Goal: Information Seeking & Learning: Check status

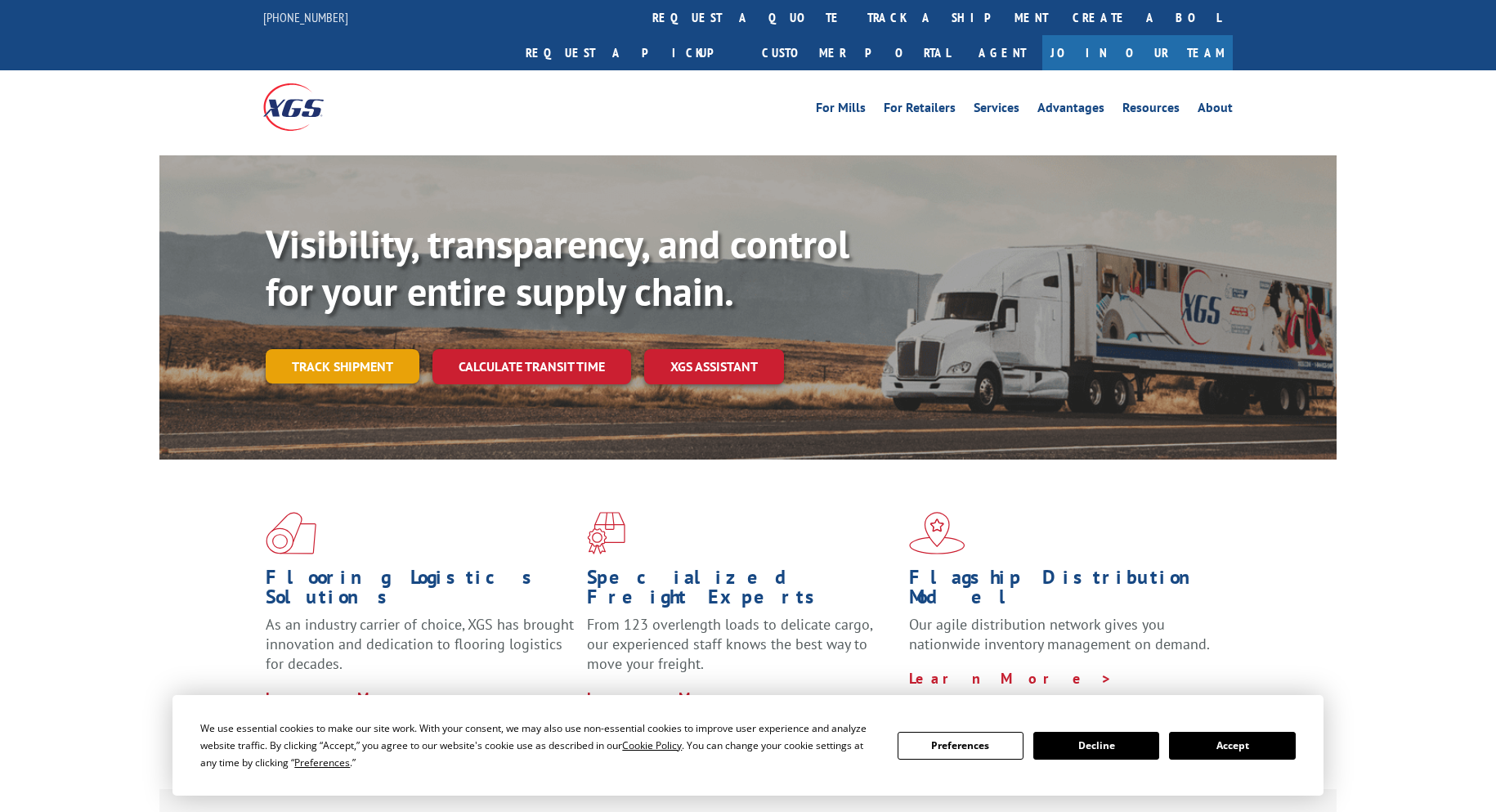
click at [379, 349] on link "Track shipment" at bounding box center [343, 365] width 154 height 34
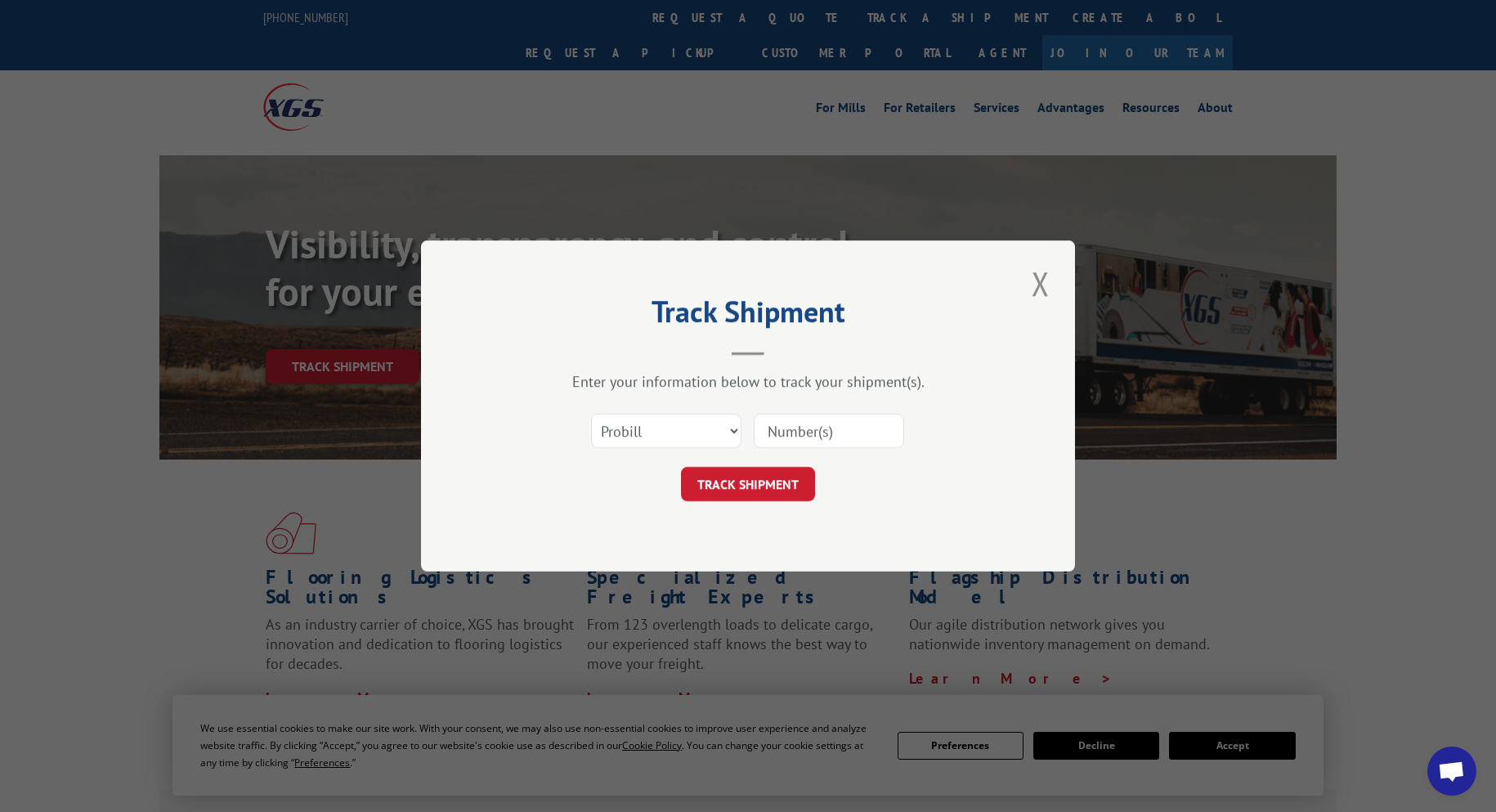
click at [1323, 515] on div "Track Shipment Enter your information below to track your shipment(s). Select c…" at bounding box center [748, 406] width 1496 height 812
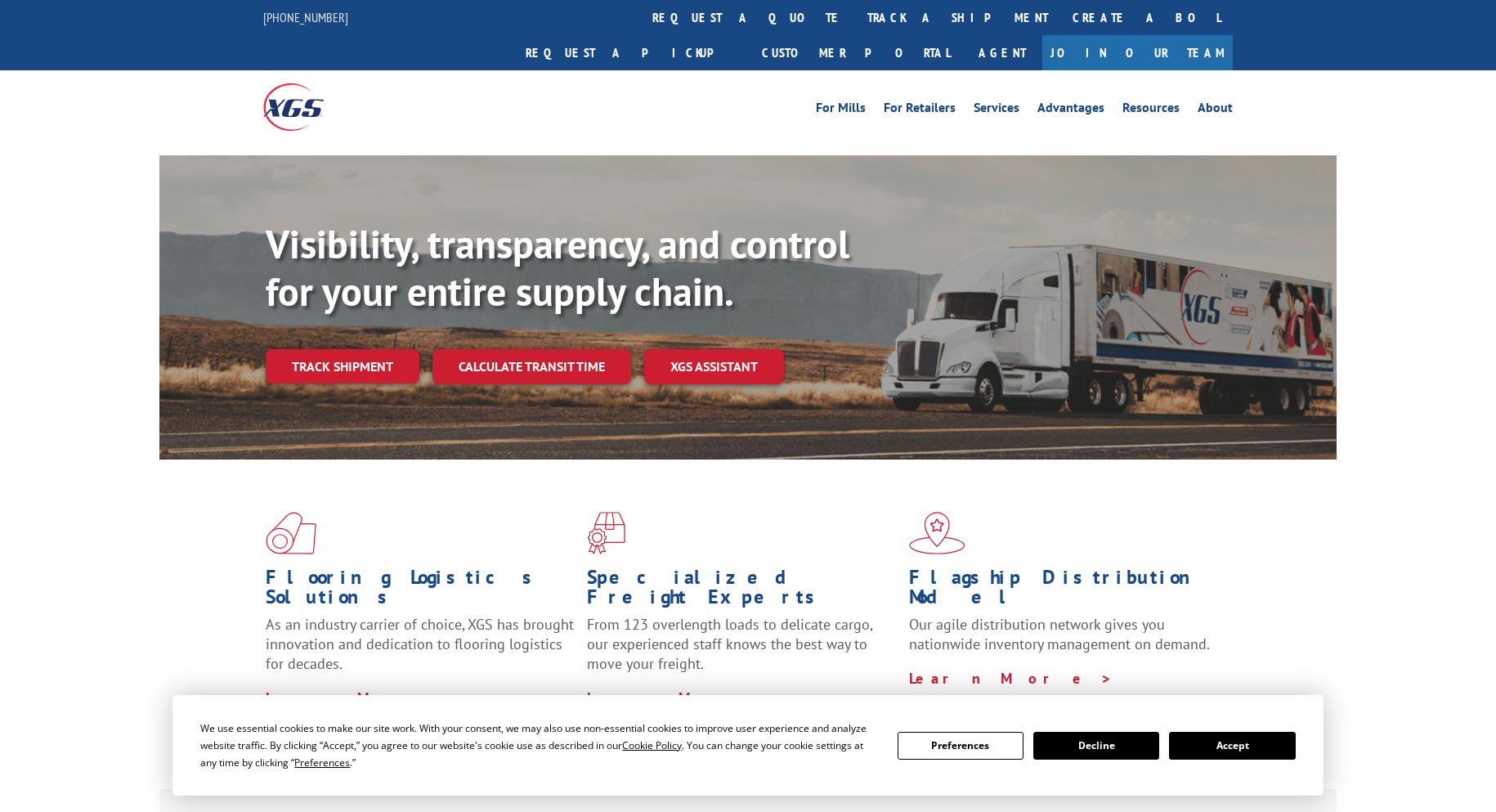
drag, startPoint x: 367, startPoint y: 338, endPoint x: 404, endPoint y: 342, distance: 37.2
click at [367, 349] on link "Track shipment" at bounding box center [343, 365] width 154 height 34
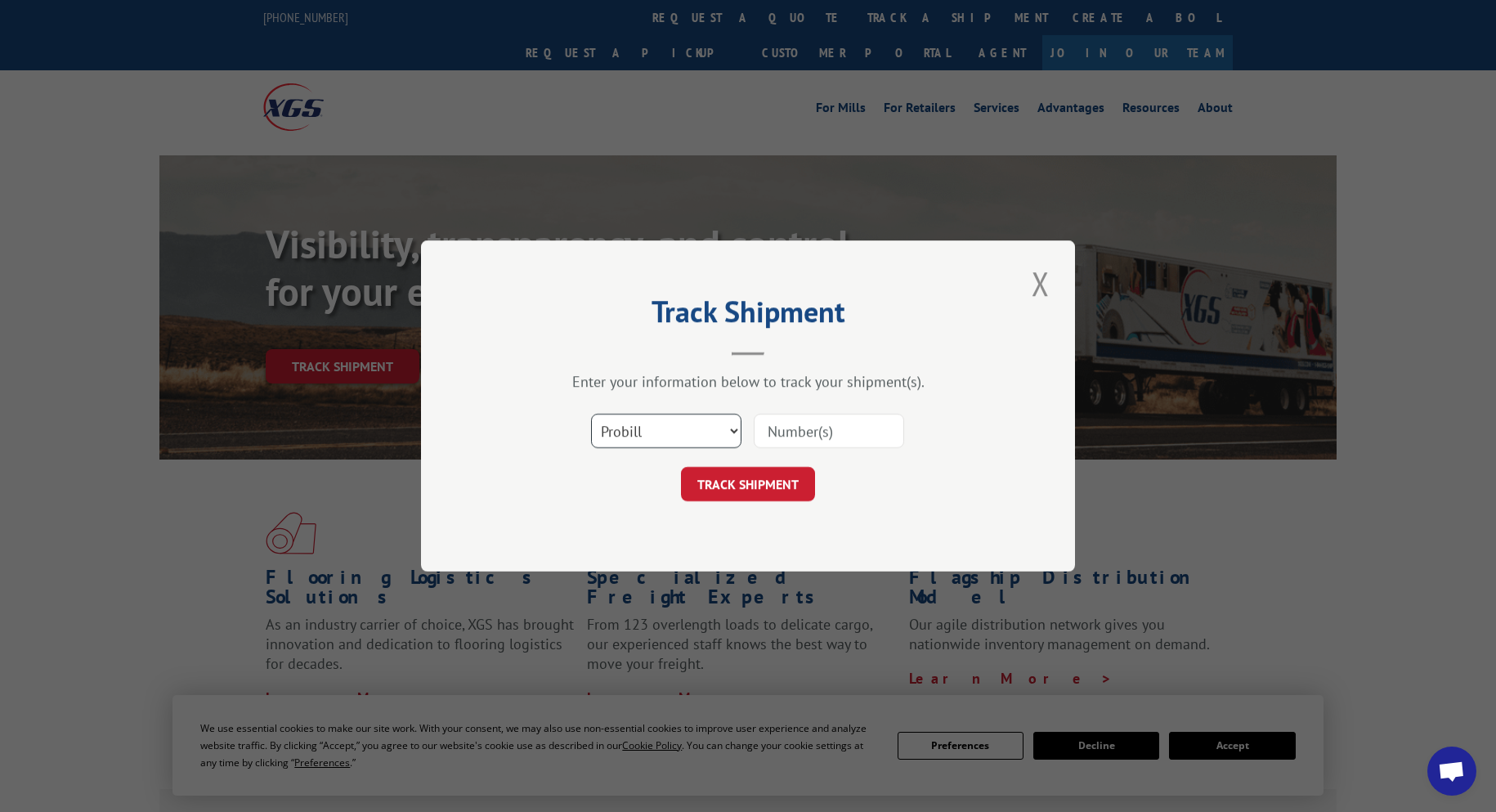
click at [731, 433] on select "Select category... Probill BOL PO" at bounding box center [666, 430] width 150 height 34
select select "bol"
click at [591, 413] on select "Select category... Probill BOL PO" at bounding box center [666, 430] width 150 height 34
click at [832, 424] on input at bounding box center [829, 430] width 150 height 34
type input "5953979"
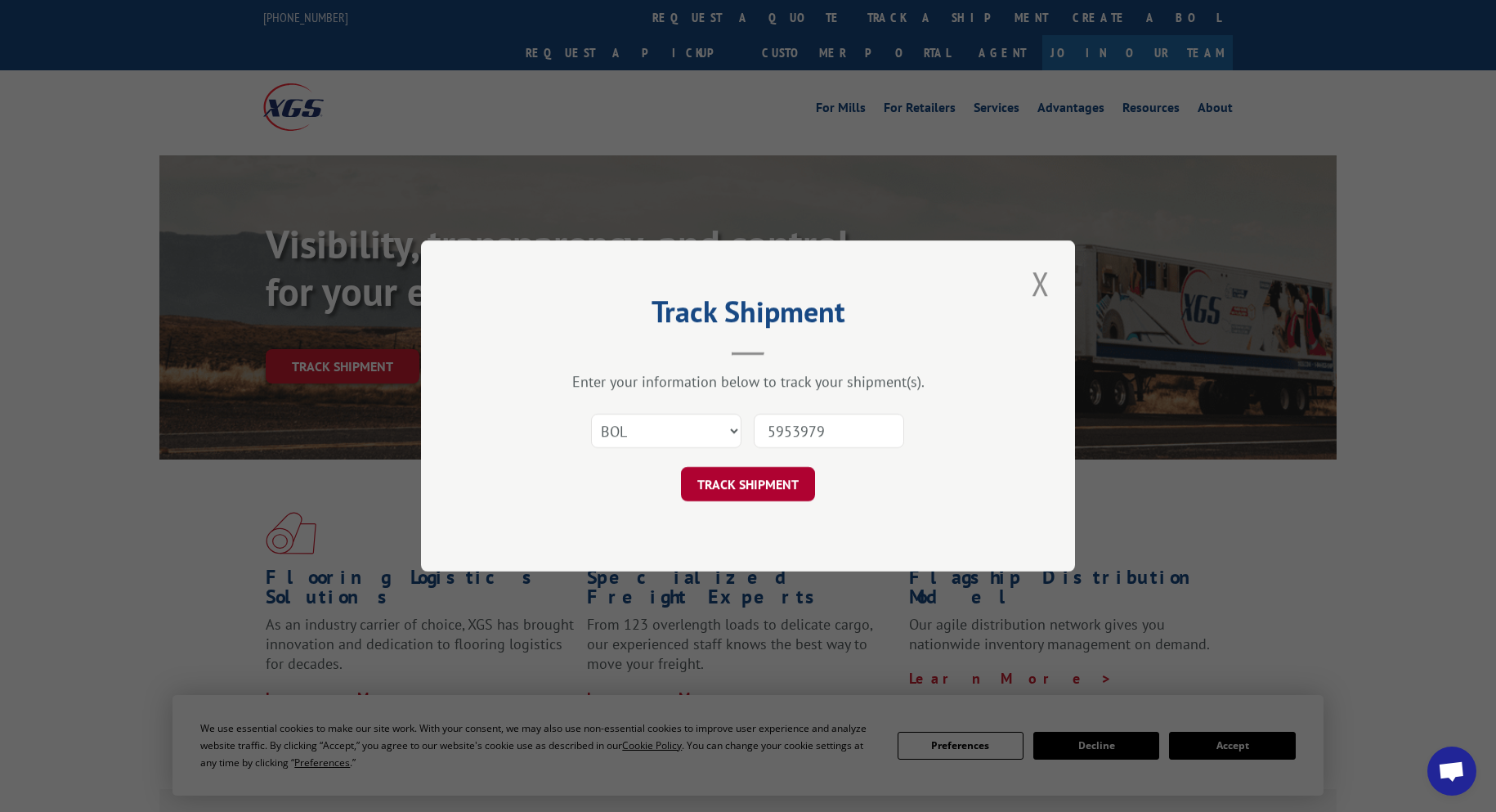
click at [788, 483] on button "TRACK SHIPMENT" at bounding box center [748, 483] width 134 height 34
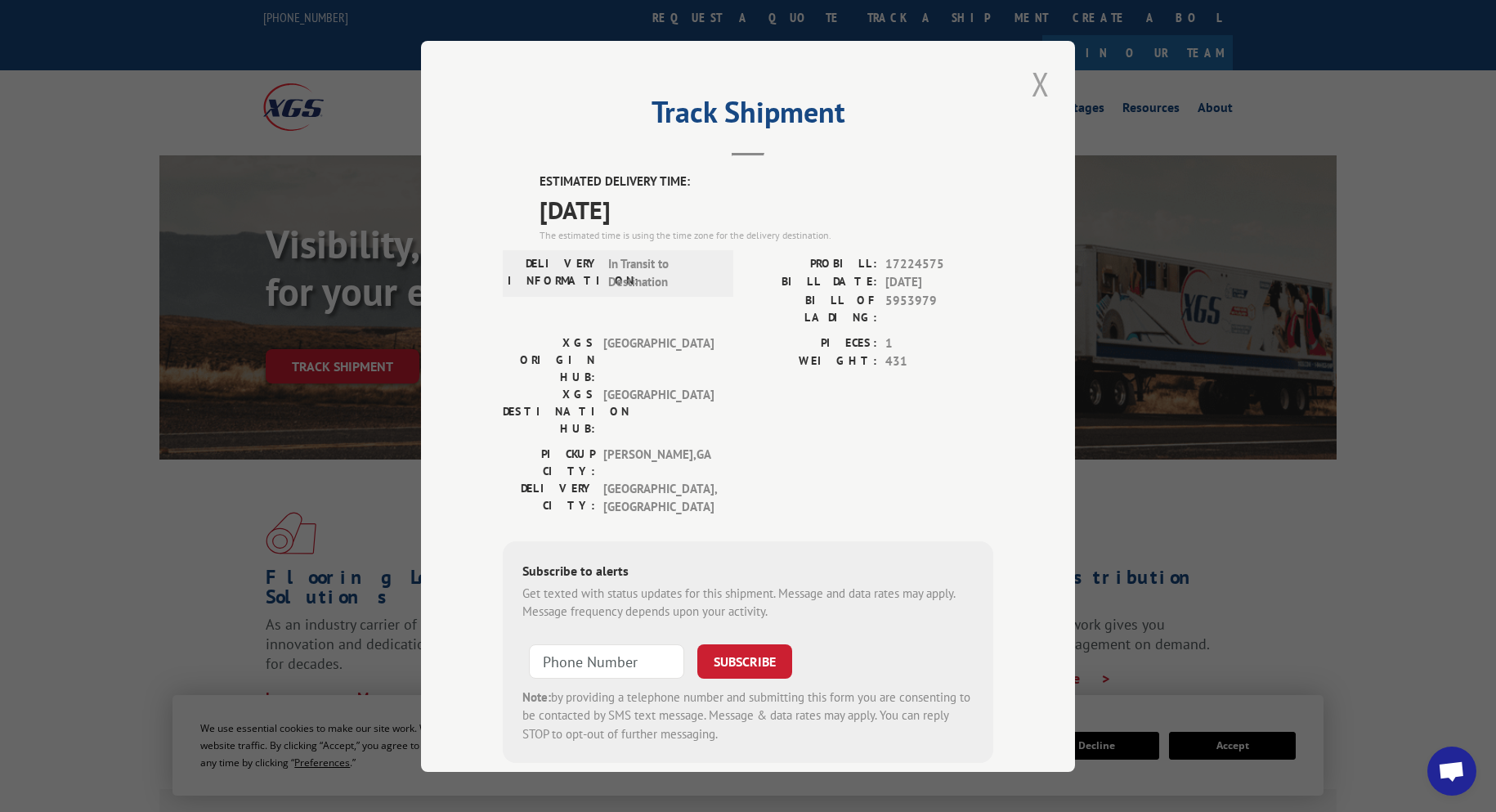
click at [1041, 85] on button "Close modal" at bounding box center [1041, 84] width 28 height 45
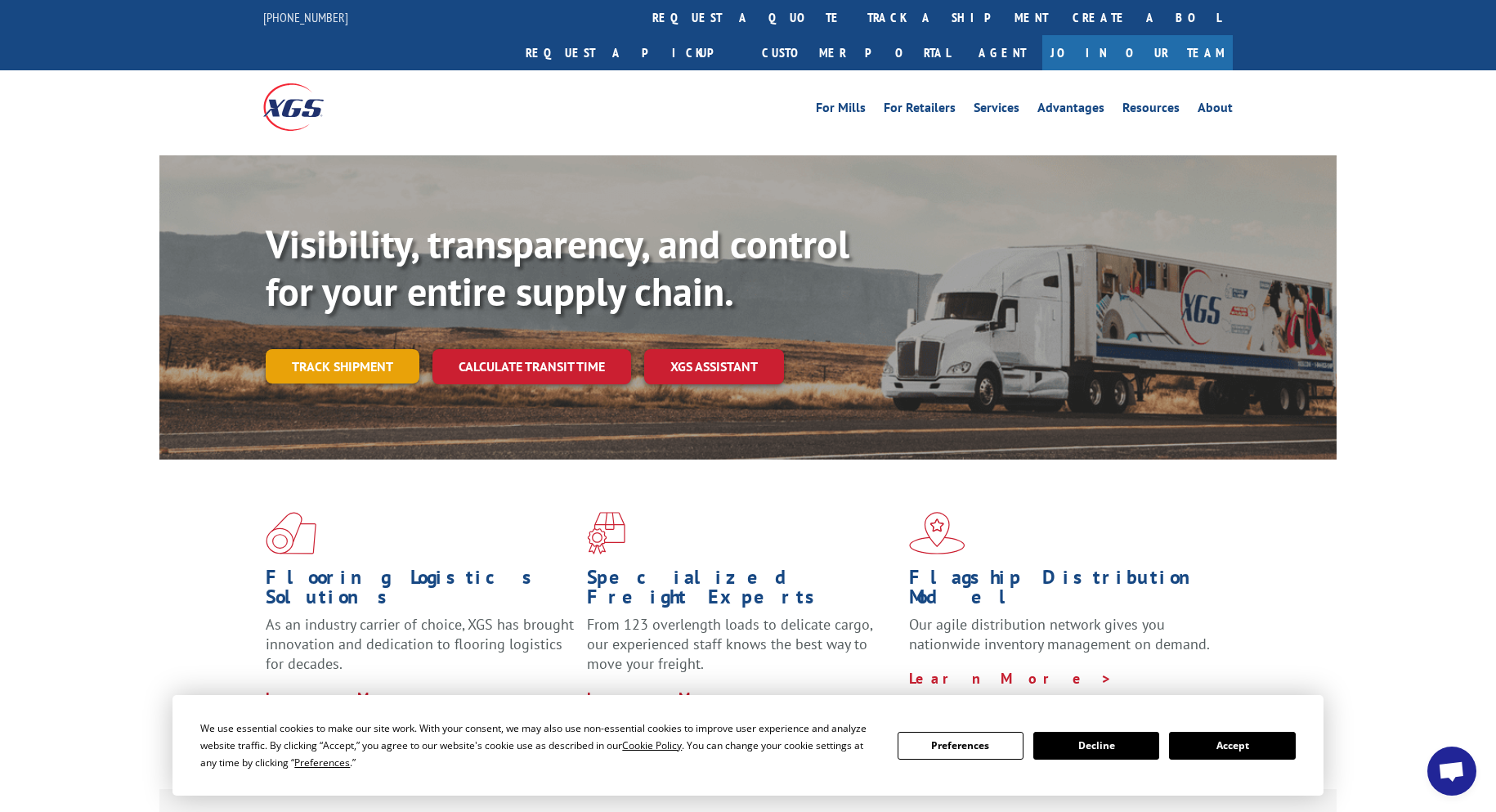
click at [369, 349] on link "Track shipment" at bounding box center [343, 365] width 154 height 34
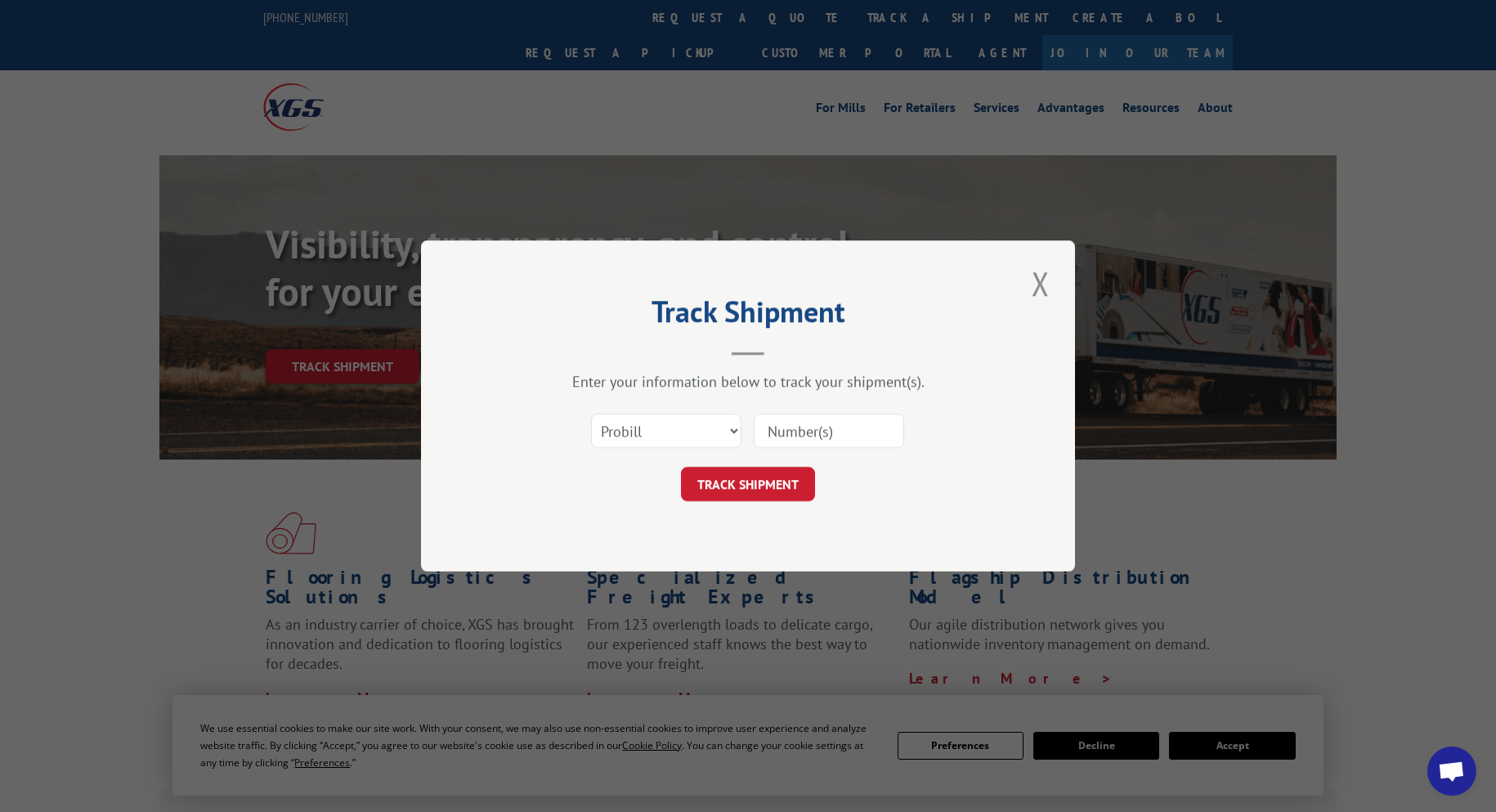
click at [749, 420] on div "Select category... Probill BOL PO" at bounding box center [748, 431] width 490 height 54
click at [725, 430] on select "Select category... Probill BOL PO" at bounding box center [666, 430] width 150 height 34
select select "bol"
click at [591, 413] on select "Select category... Probill BOL PO" at bounding box center [666, 430] width 150 height 34
drag, startPoint x: 816, startPoint y: 435, endPoint x: 830, endPoint y: 432, distance: 14.3
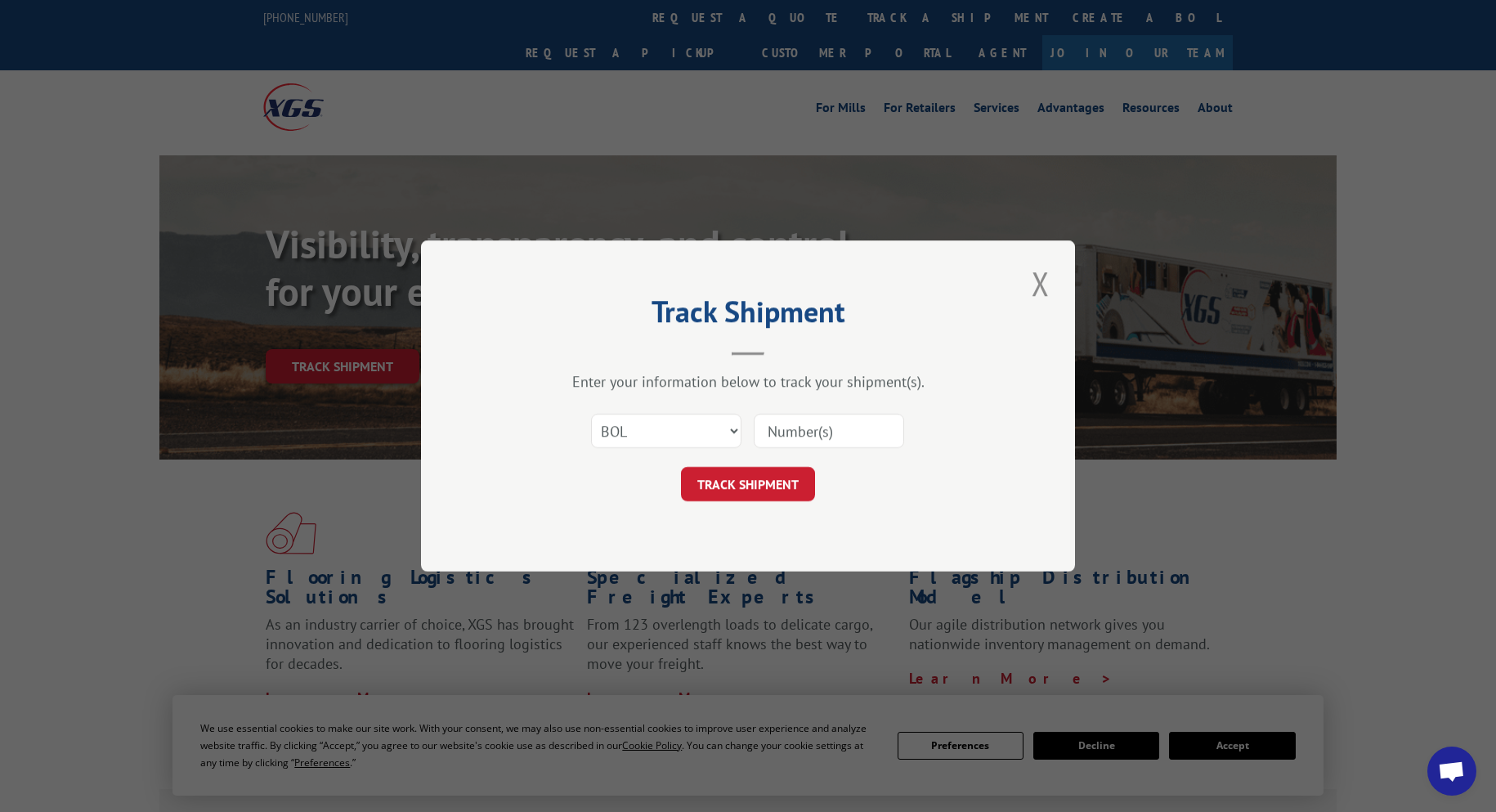
click at [817, 435] on input at bounding box center [829, 430] width 150 height 34
type input "5957507"
click at [798, 502] on div "Track Shipment Enter your information below to track your shipment(s). Select c…" at bounding box center [748, 406] width 654 height 331
click at [784, 480] on button "TRACK SHIPMENT" at bounding box center [748, 483] width 134 height 34
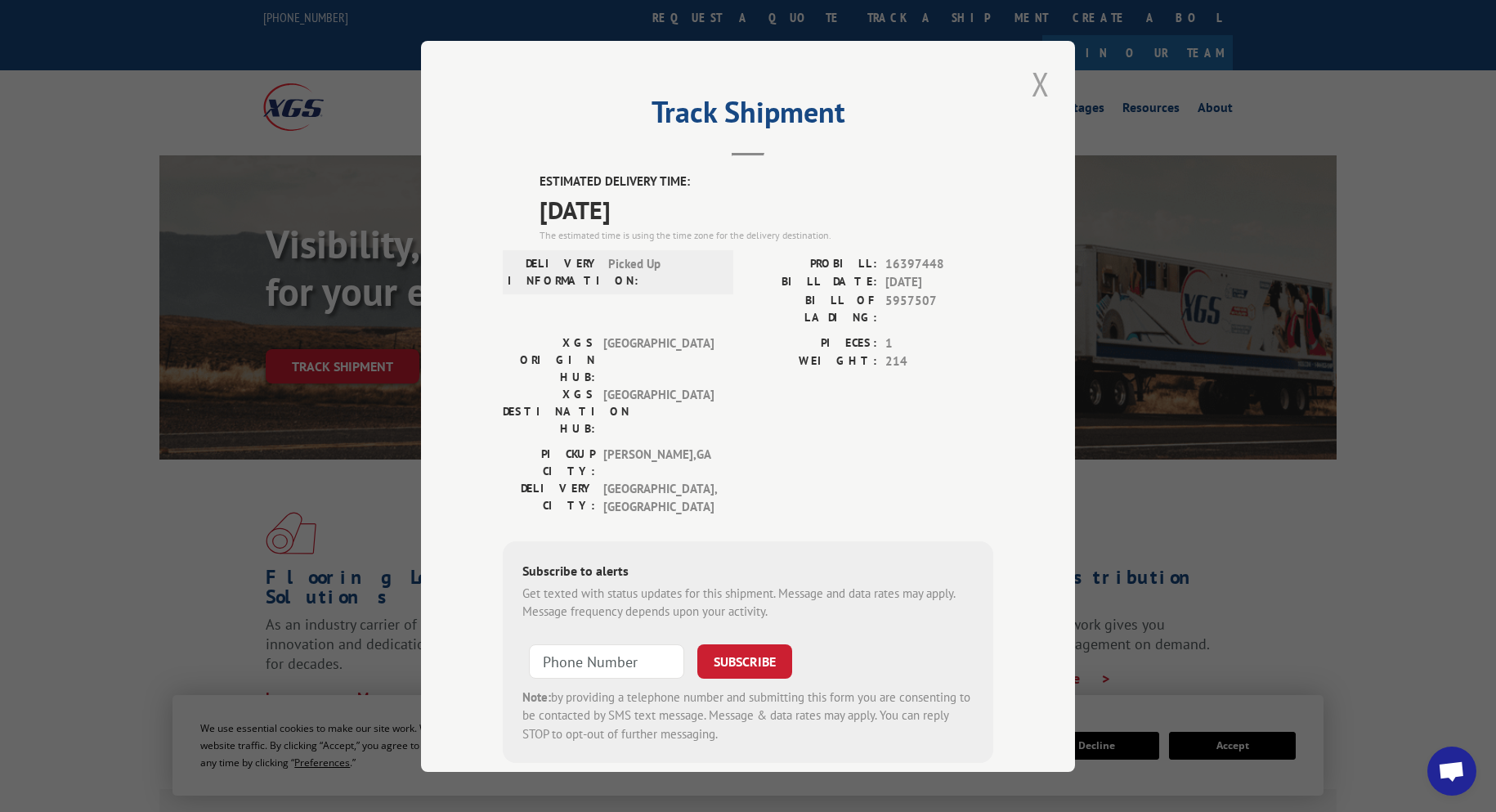
click at [1040, 76] on button "Close modal" at bounding box center [1041, 84] width 28 height 45
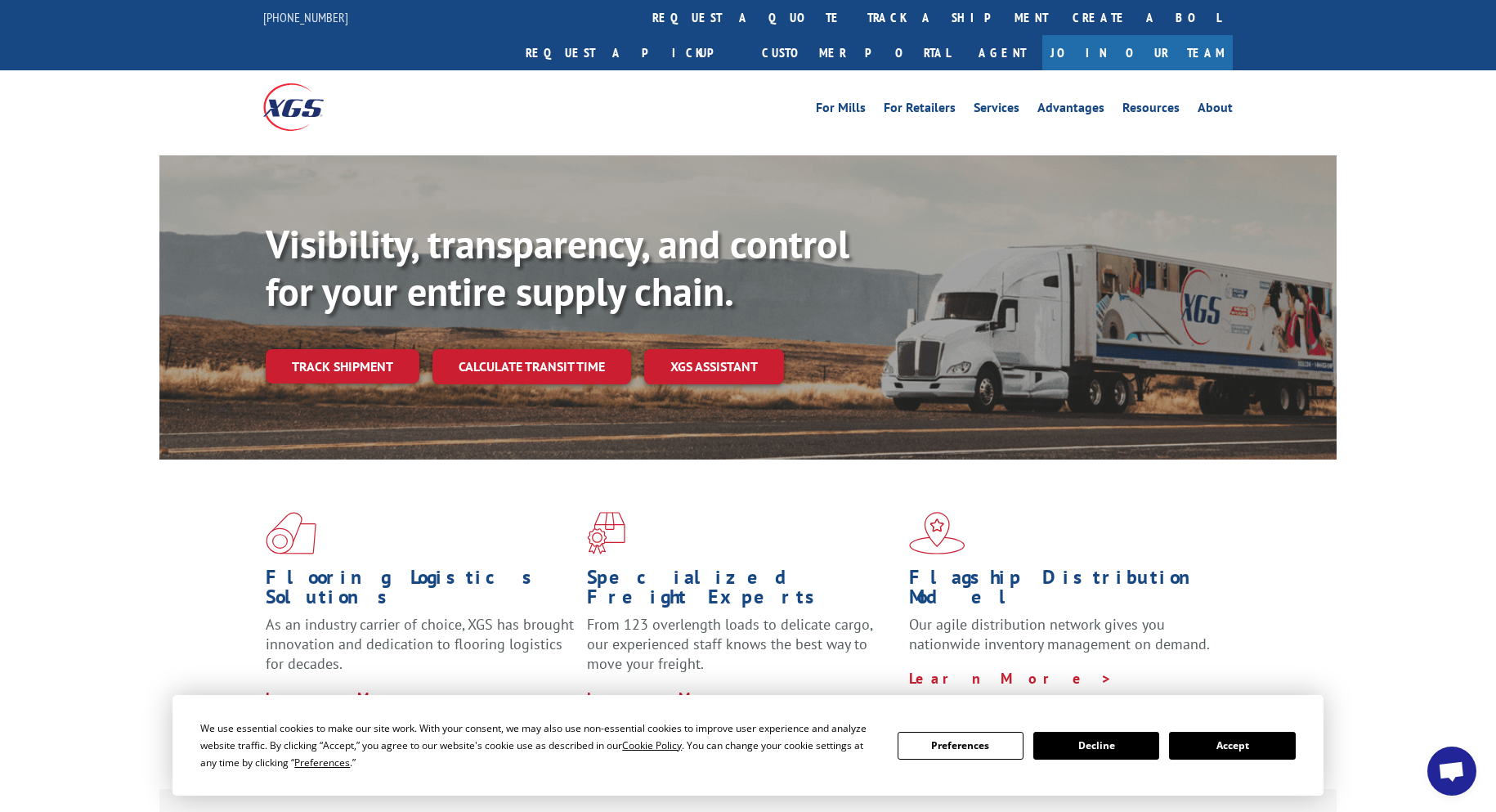
click at [370, 349] on link "Track shipment" at bounding box center [343, 365] width 154 height 34
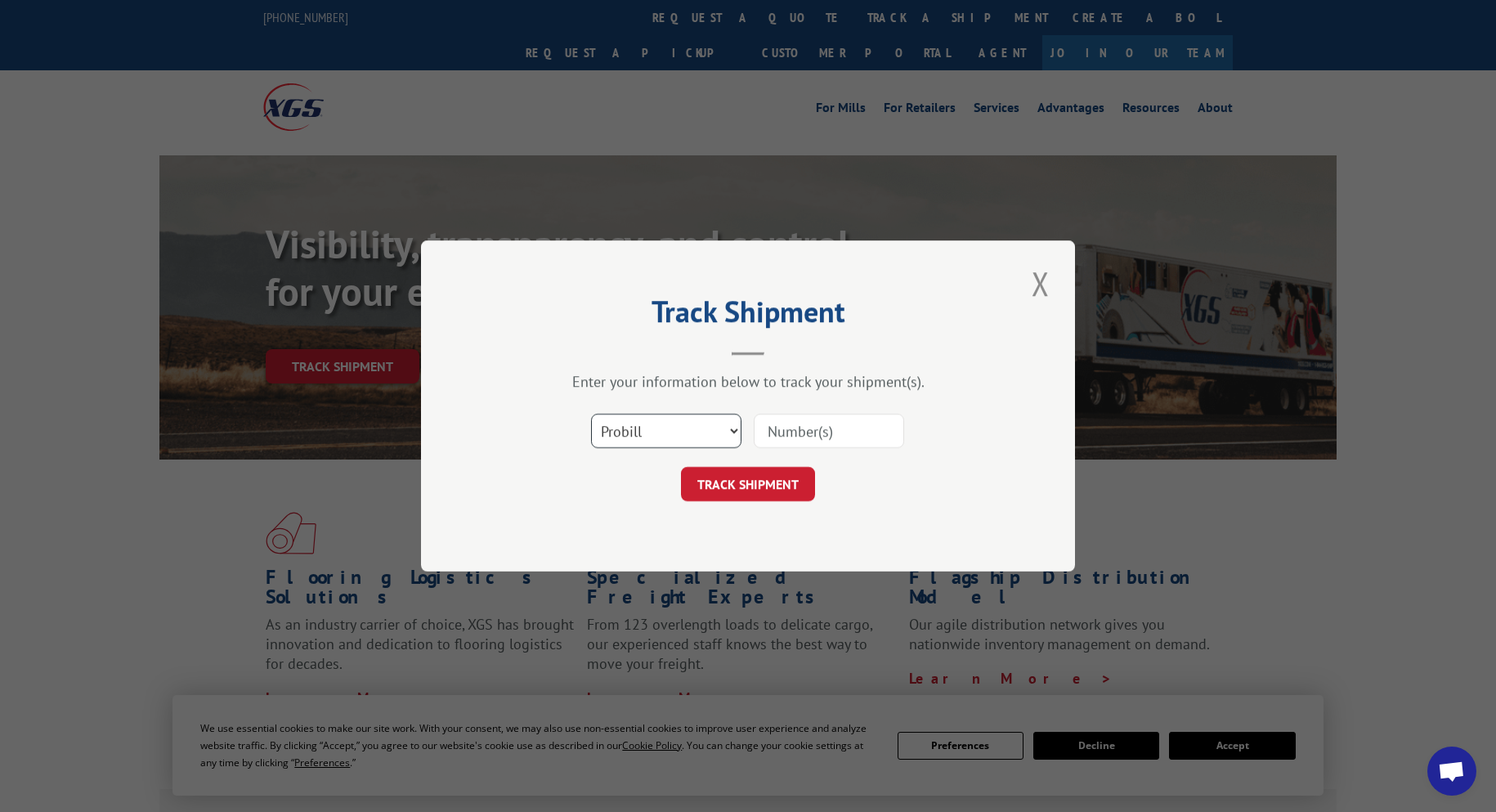
click at [717, 428] on select "Select category... Probill BOL PO" at bounding box center [666, 430] width 150 height 34
select select "bol"
click at [591, 413] on select "Select category... Probill BOL PO" at bounding box center [666, 430] width 150 height 34
click at [844, 418] on input at bounding box center [829, 430] width 150 height 34
type input "5951081"
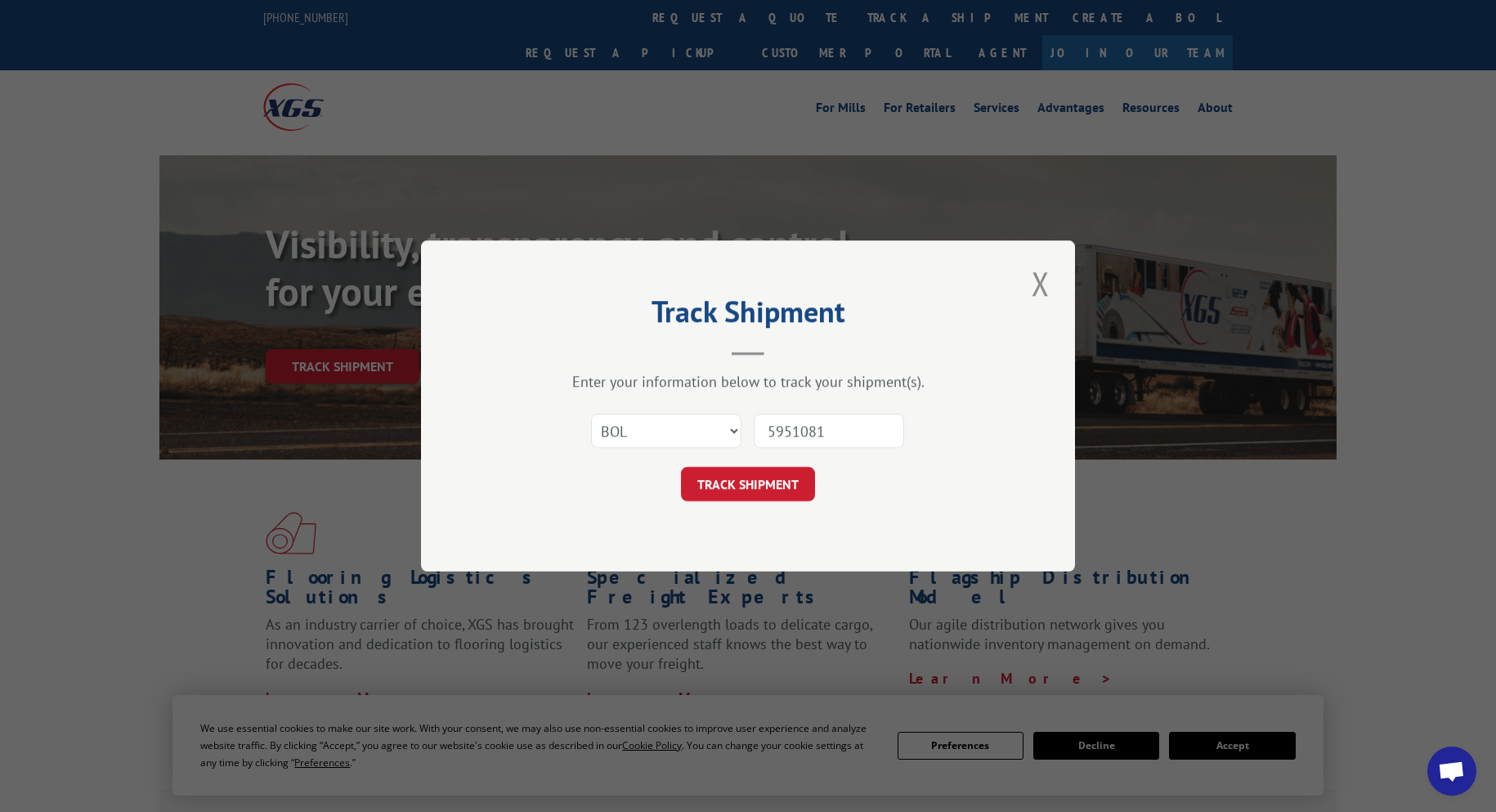
click button "TRACK SHIPMENT" at bounding box center [748, 483] width 134 height 34
